Goal: Register for event/course

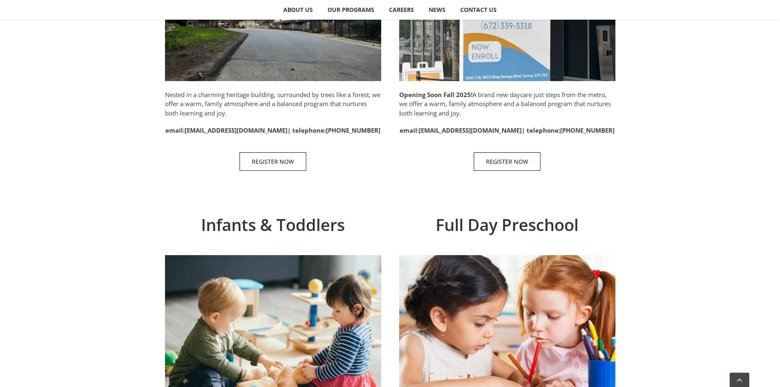
scroll to position [451, 0]
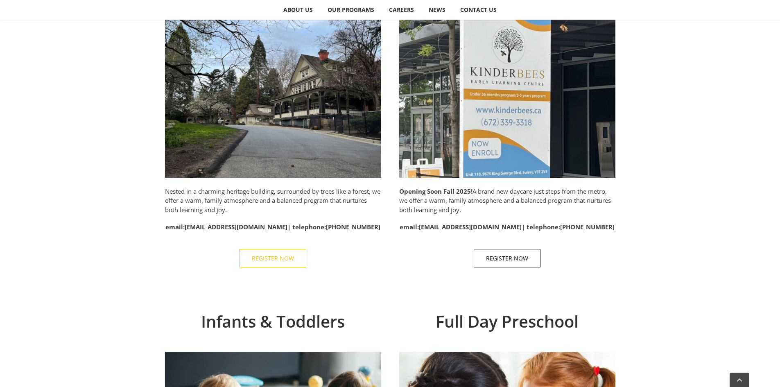
click at [262, 255] on span "REGISTER NOW" at bounding box center [273, 258] width 42 height 7
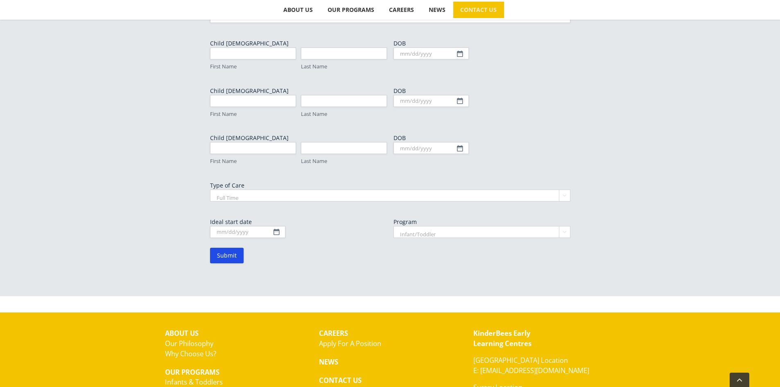
scroll to position [547, 0]
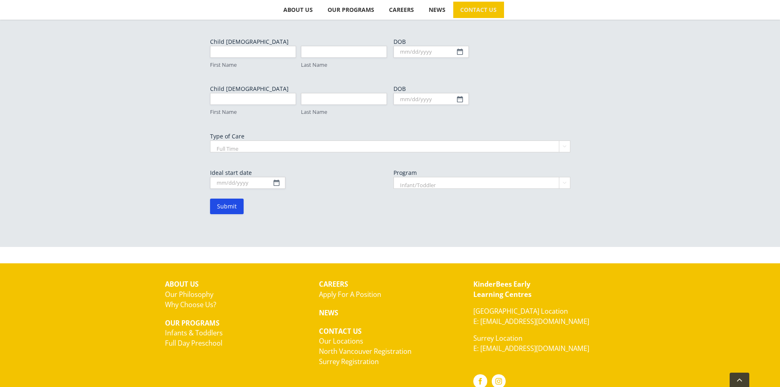
click at [354, 336] on link "Our Locations" at bounding box center [341, 340] width 44 height 9
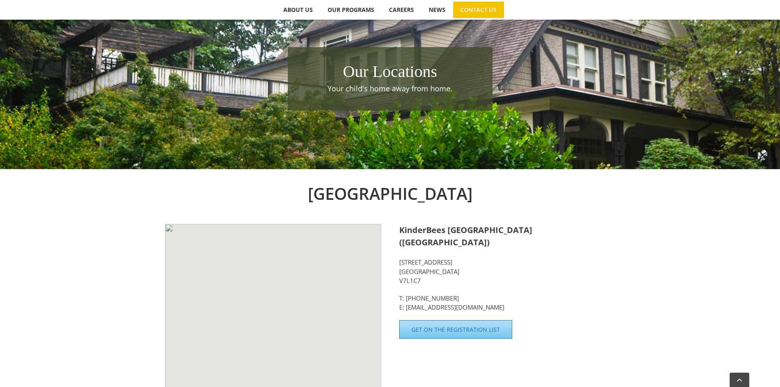
scroll to position [164, 0]
